Goal: Find contact information: Find contact information

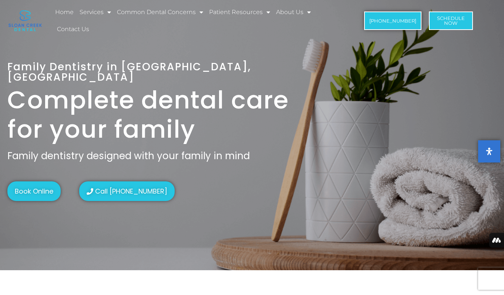
click at [31, 15] on img at bounding box center [25, 20] width 33 height 21
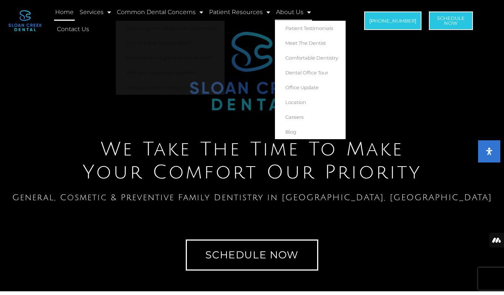
click at [291, 9] on link "About Us" at bounding box center [293, 12] width 37 height 17
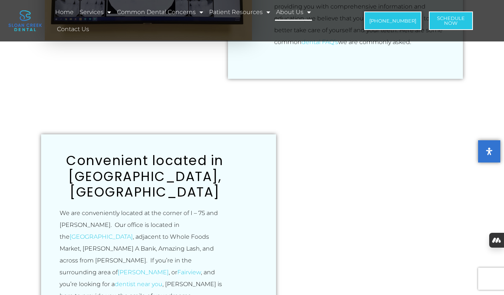
scroll to position [480, 0]
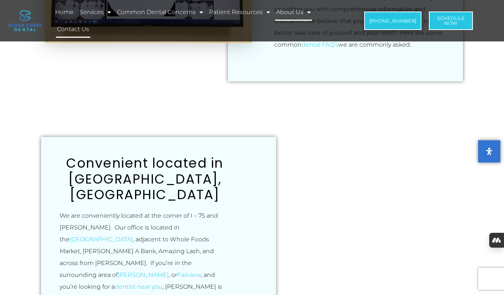
click at [75, 28] on link "Contact Us" at bounding box center [73, 29] width 34 height 17
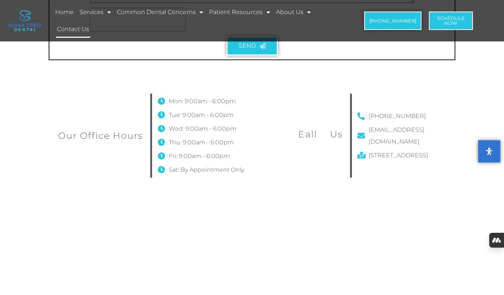
scroll to position [401, 0]
